Goal: Find specific page/section: Find specific page/section

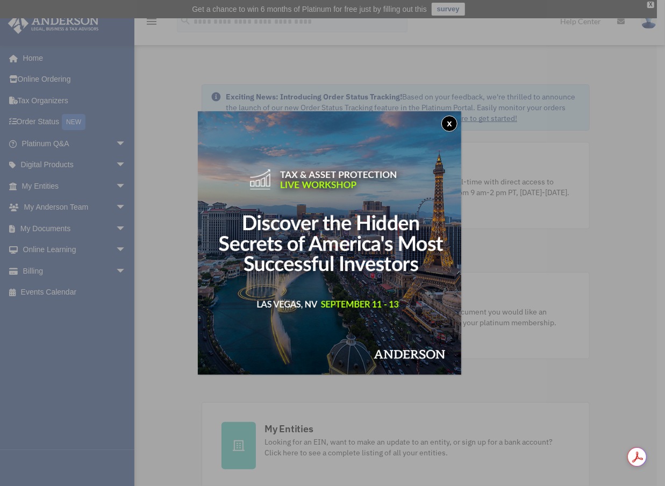
click at [112, 184] on div "x" at bounding box center [332, 243] width 665 height 486
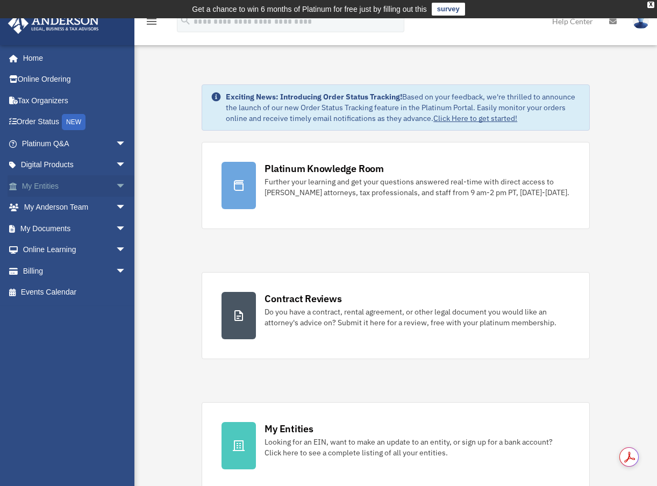
click at [116, 184] on span "arrow_drop_down" at bounding box center [126, 186] width 21 height 22
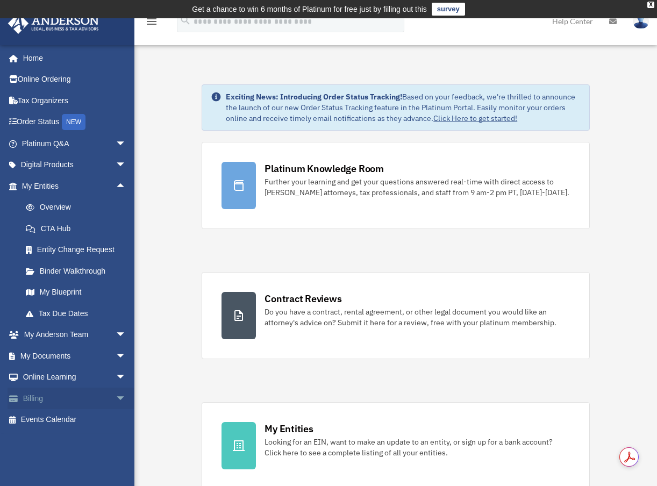
click at [116, 392] on span "arrow_drop_down" at bounding box center [126, 398] width 21 height 22
click at [81, 420] on link "$ Open Invoices" at bounding box center [78, 420] width 127 height 22
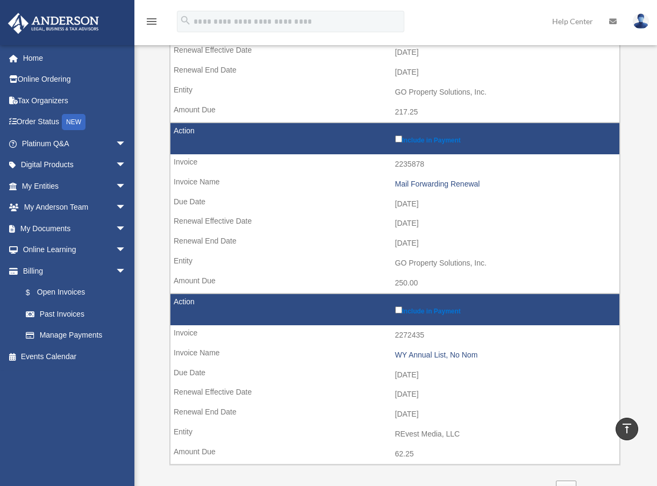
scroll to position [591, 0]
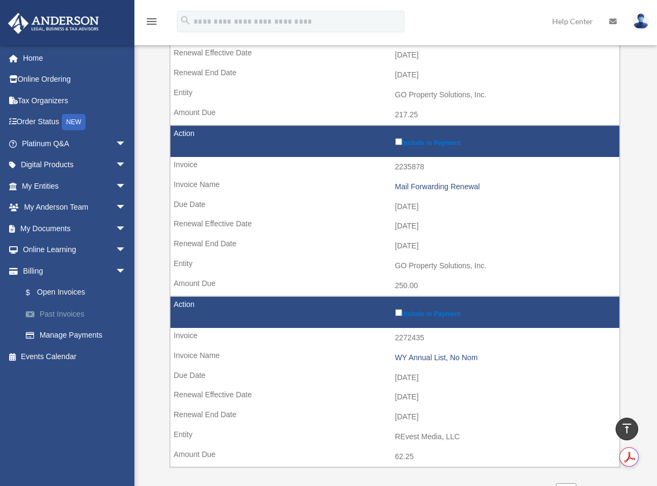
click at [67, 310] on link "Past Invoices" at bounding box center [78, 313] width 127 height 21
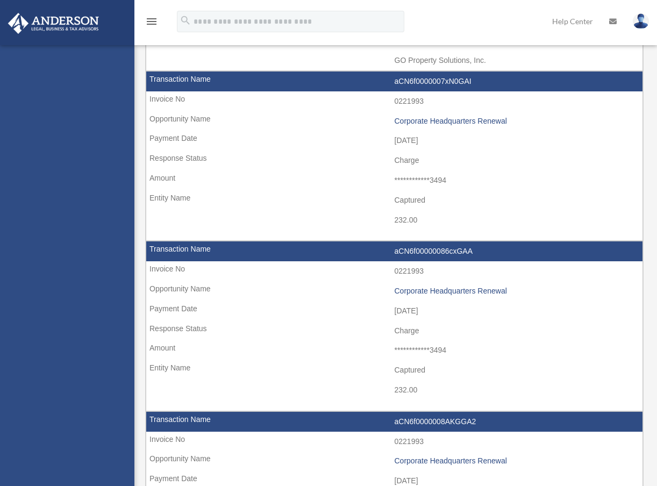
select select
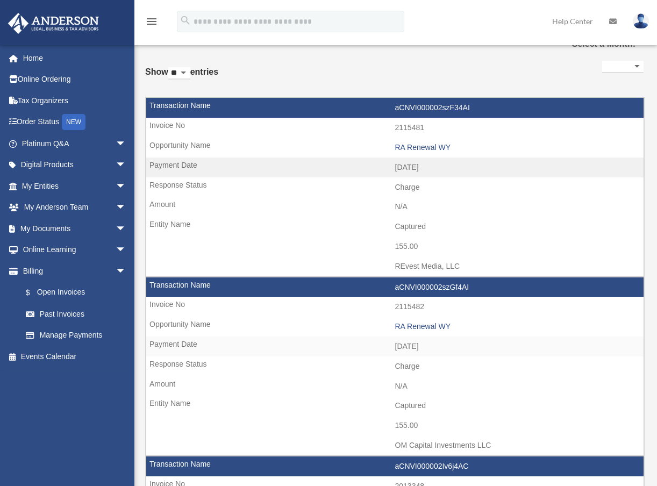
scroll to position [19, 0]
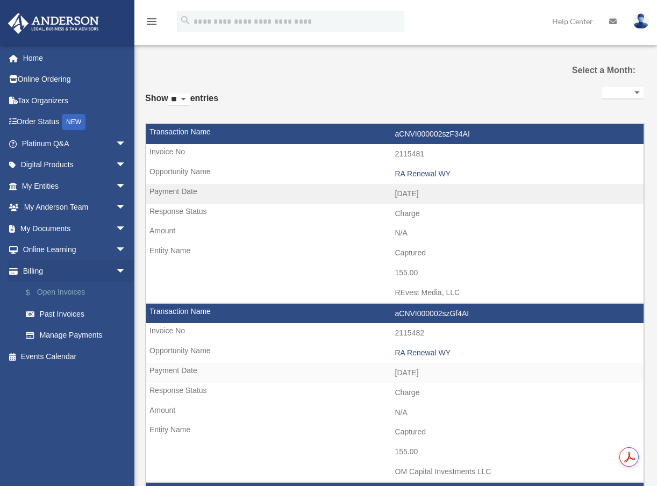
click at [48, 292] on link "$ Open Invoices" at bounding box center [78, 293] width 127 height 22
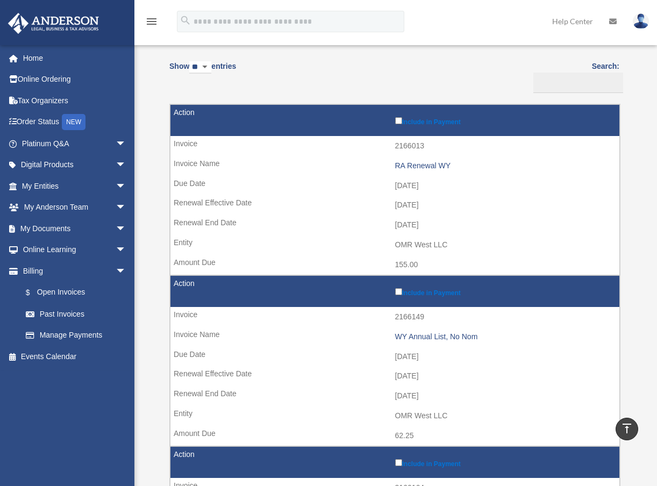
scroll to position [88, 0]
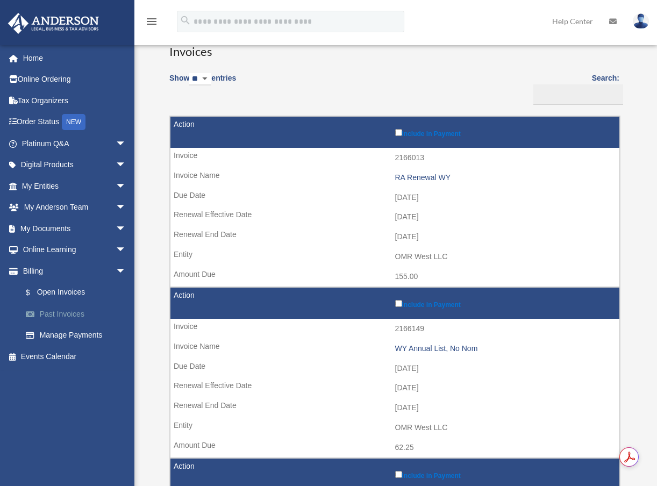
click at [56, 314] on link "Past Invoices" at bounding box center [78, 313] width 127 height 21
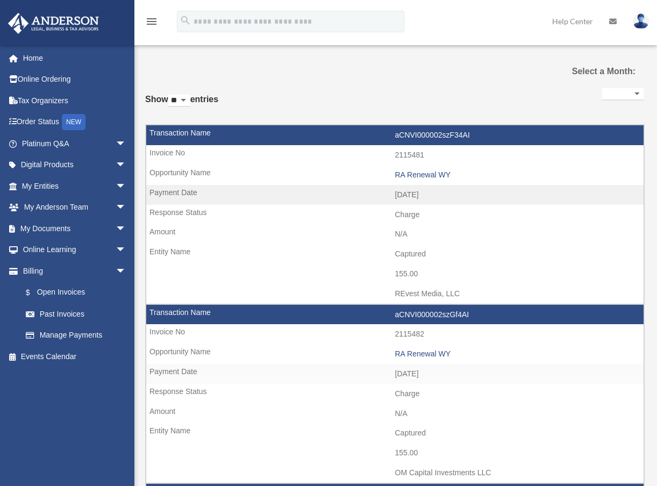
select select
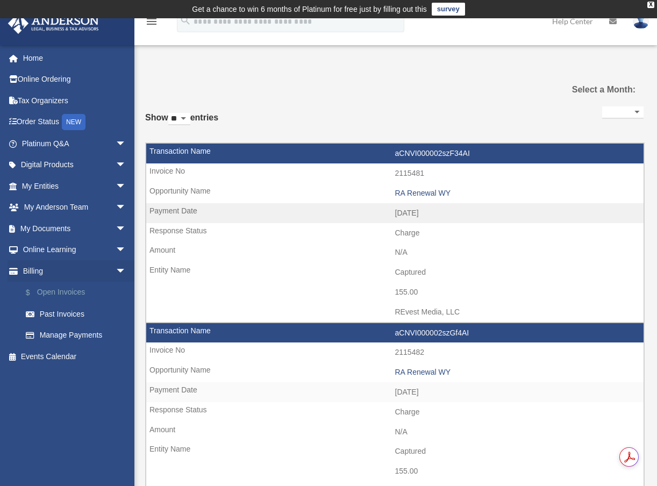
click at [73, 290] on link "$ Open Invoices" at bounding box center [78, 293] width 127 height 22
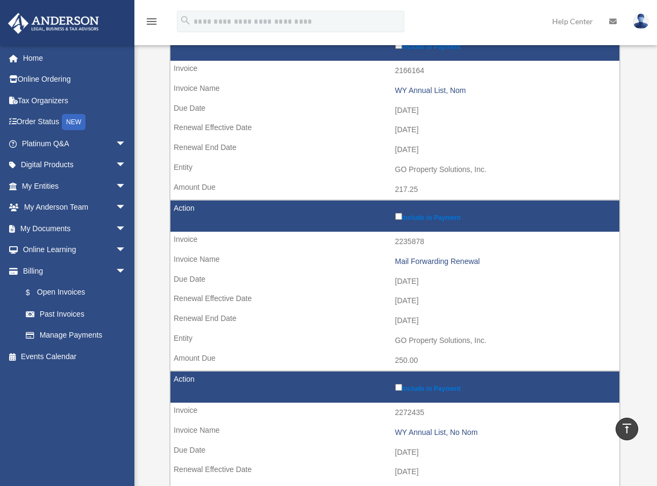
scroll to position [514, 0]
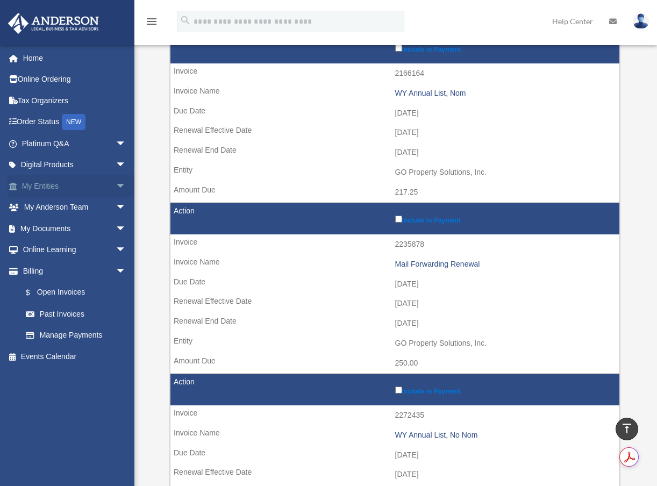
click at [39, 184] on link "My Entities arrow_drop_down" at bounding box center [75, 185] width 135 height 21
click at [116, 183] on span "arrow_drop_down" at bounding box center [126, 186] width 21 height 22
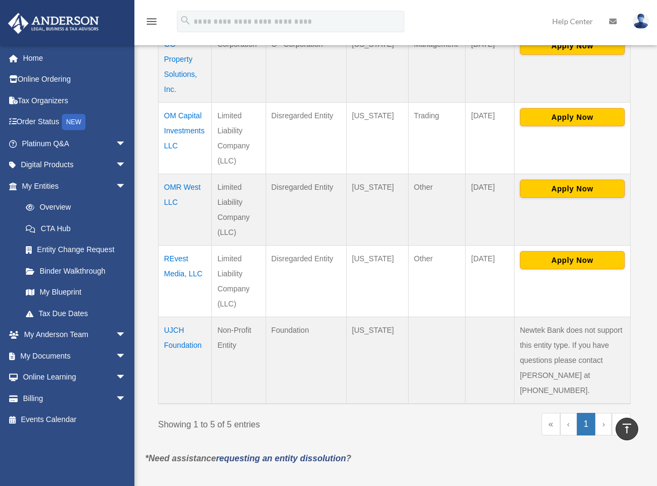
scroll to position [330, 0]
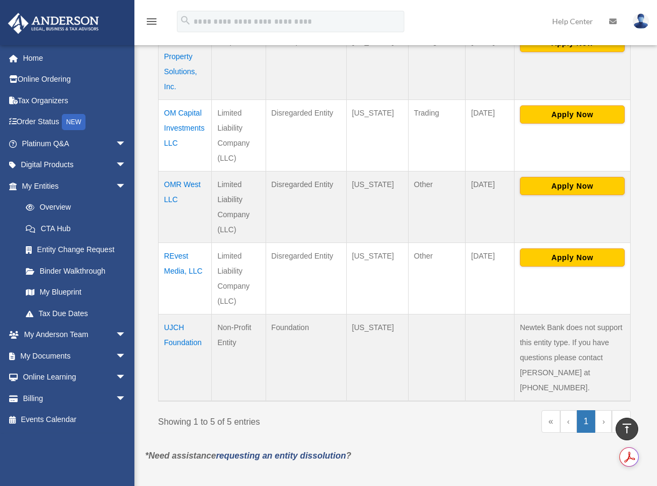
click at [179, 314] on td "UJCH Foundation" at bounding box center [184, 357] width 53 height 87
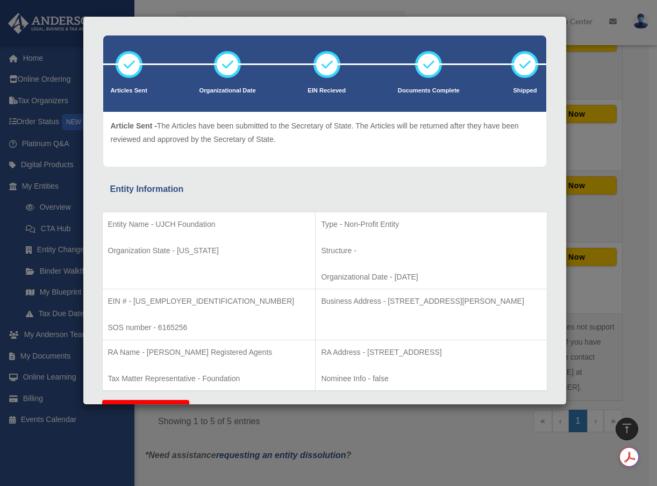
scroll to position [0, 0]
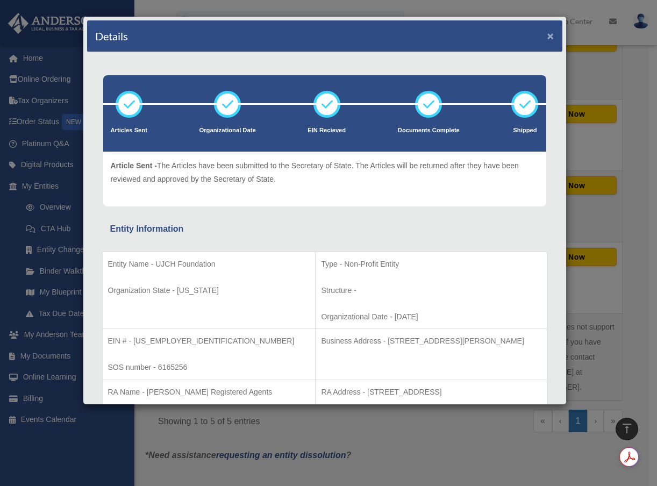
click at [547, 34] on button "×" at bounding box center [550, 35] width 7 height 11
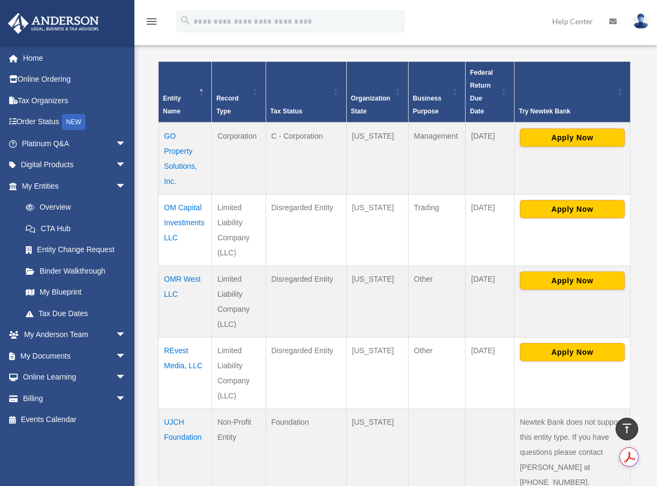
scroll to position [244, 0]
